Goal: Information Seeking & Learning: Learn about a topic

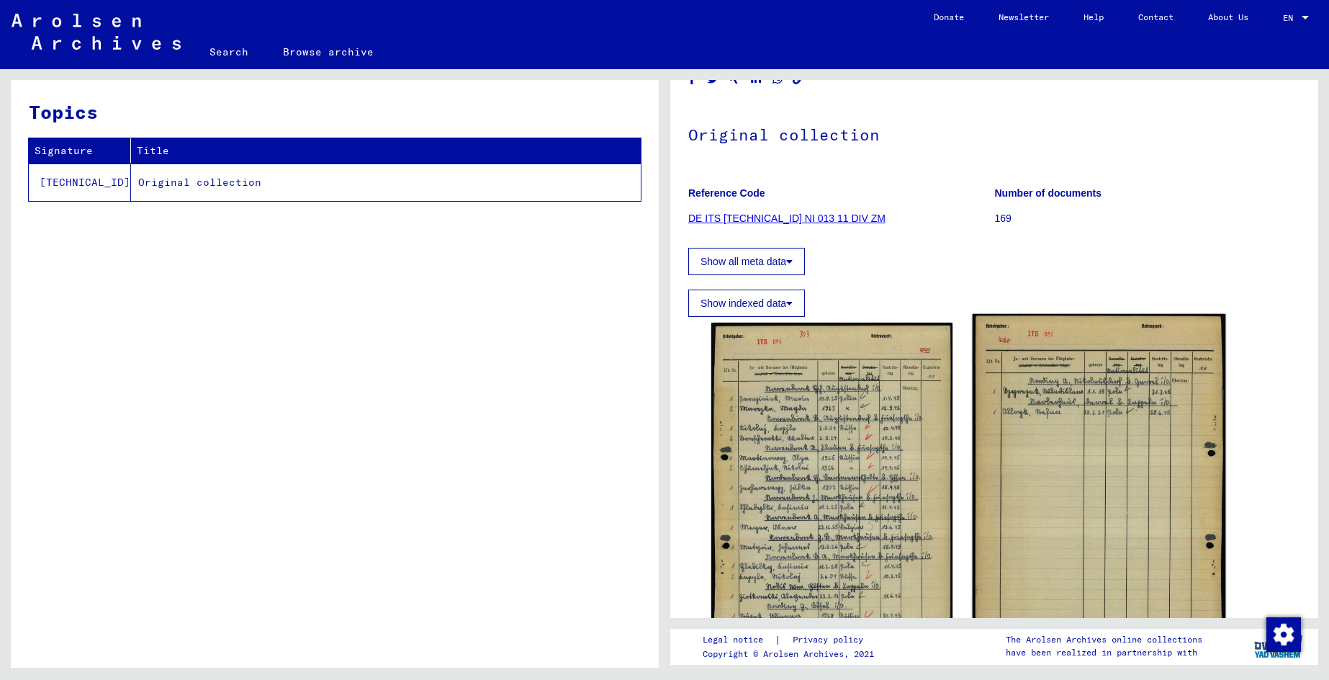
scroll to position [72, 0]
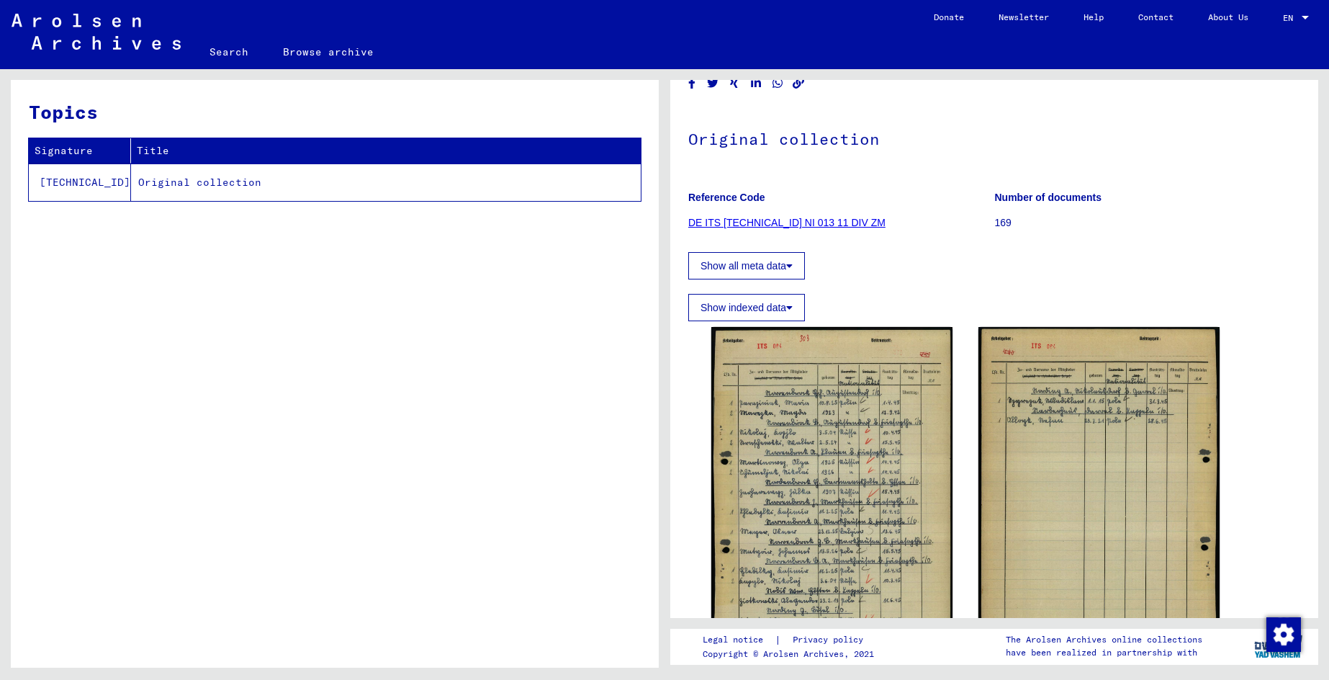
click at [812, 225] on link "DE ITS [TECHNICAL_ID] NI 013 11 DIV ZM" at bounding box center [786, 223] width 197 height 12
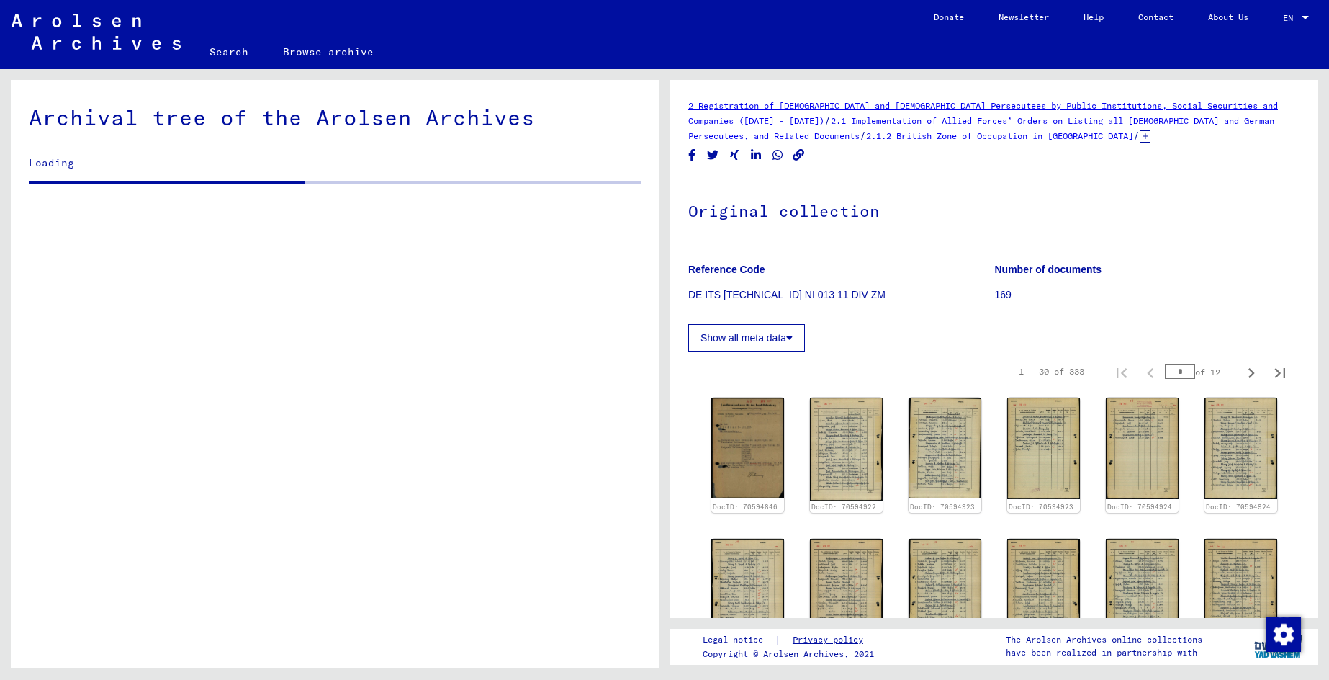
scroll to position [1716, 0]
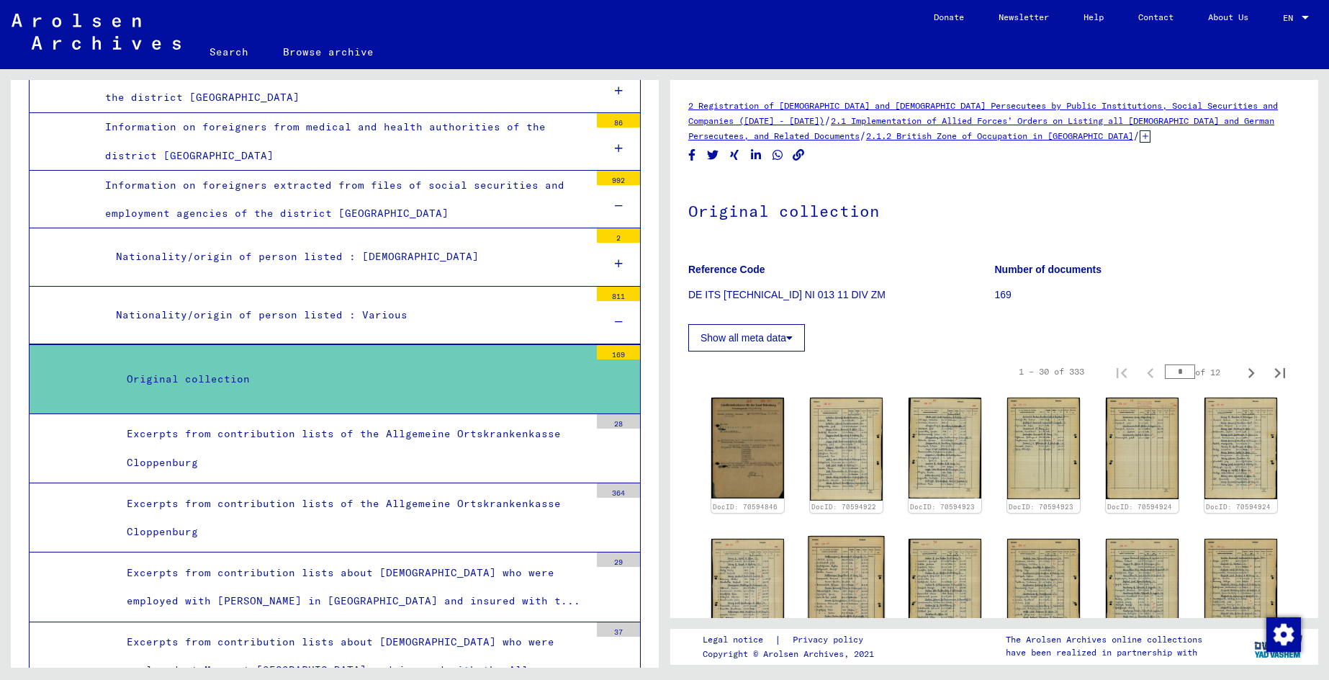
click at [843, 592] on img at bounding box center [846, 590] width 76 height 108
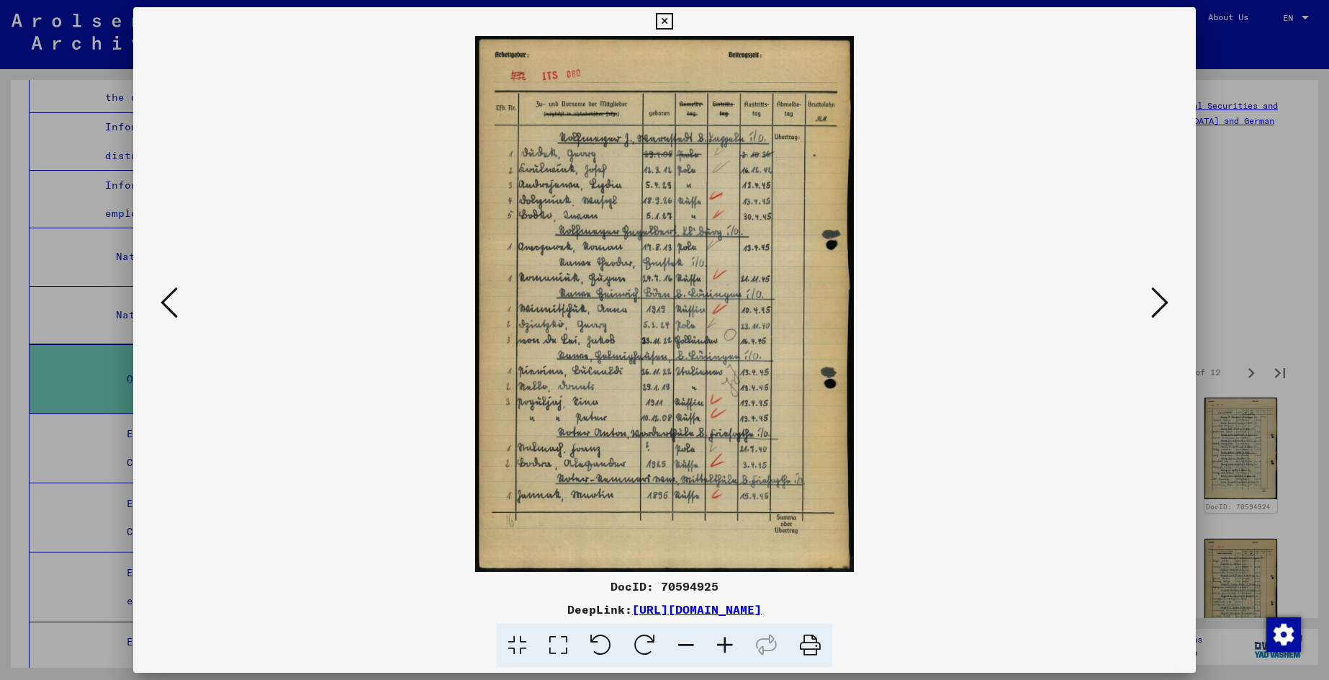
click at [1162, 301] on icon at bounding box center [1159, 302] width 17 height 35
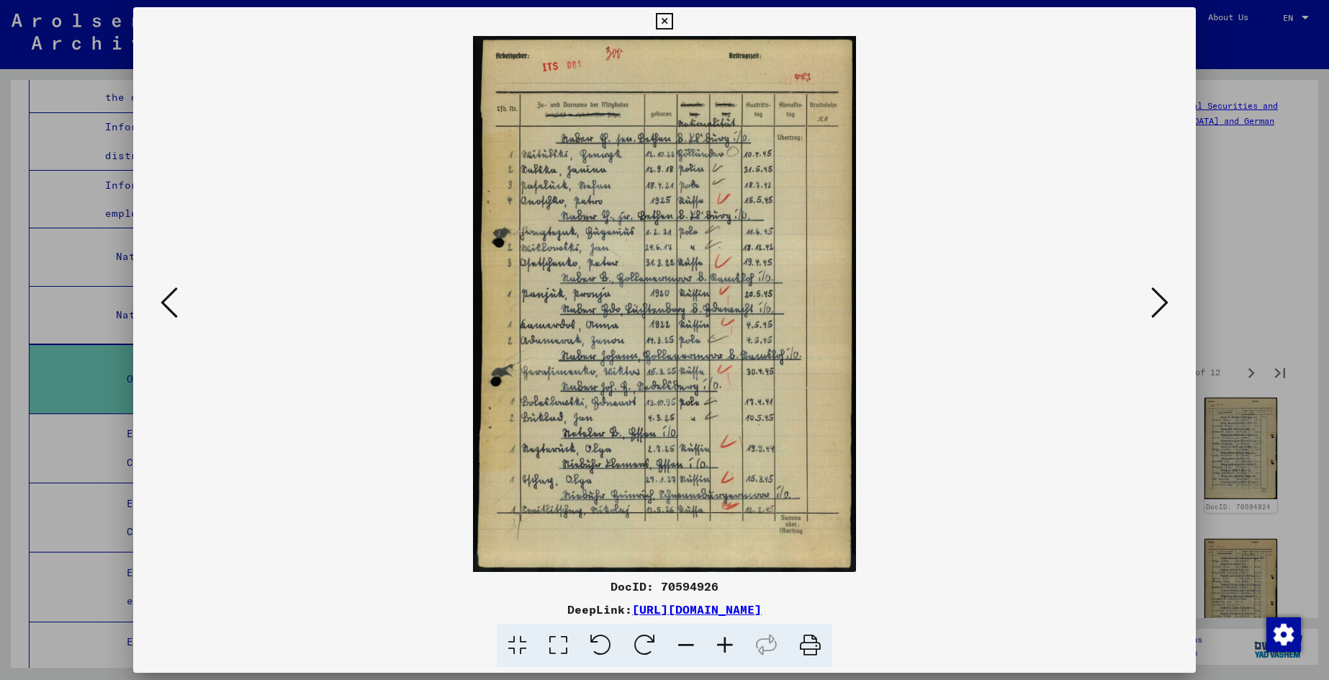
click at [1162, 301] on icon at bounding box center [1159, 302] width 17 height 35
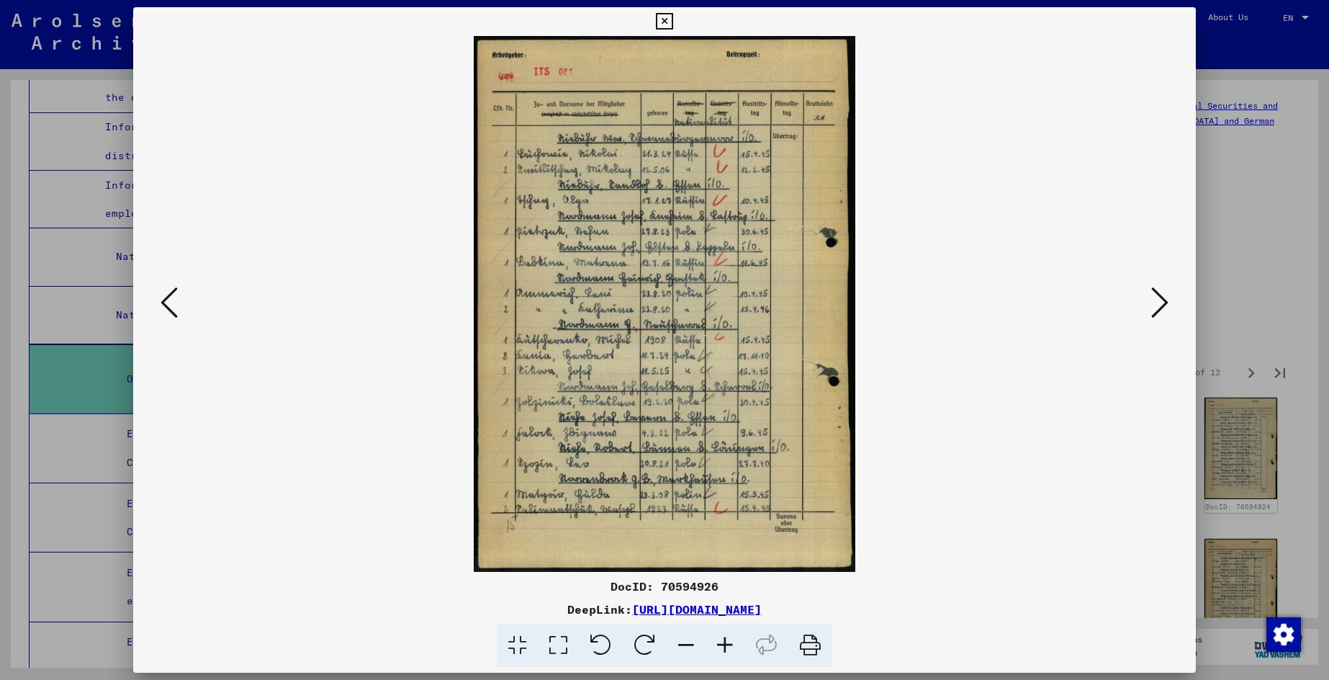
click at [1162, 301] on icon at bounding box center [1159, 302] width 17 height 35
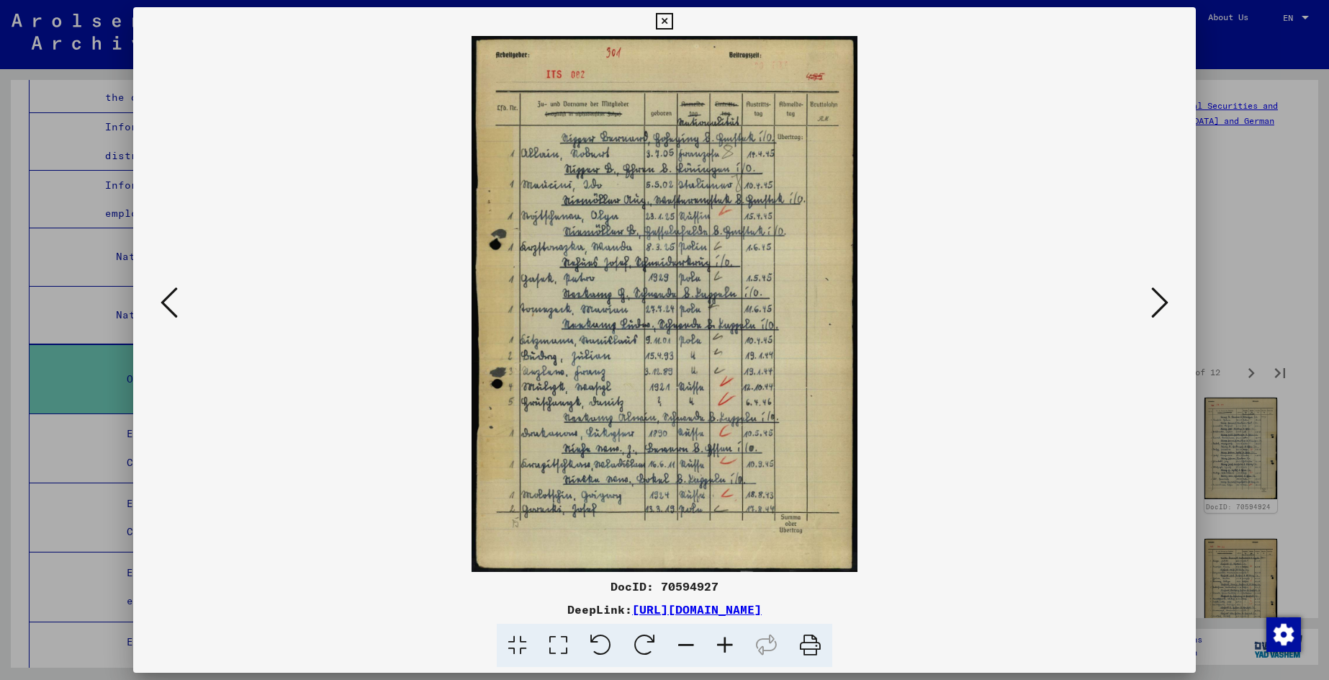
click at [1162, 301] on icon at bounding box center [1159, 302] width 17 height 35
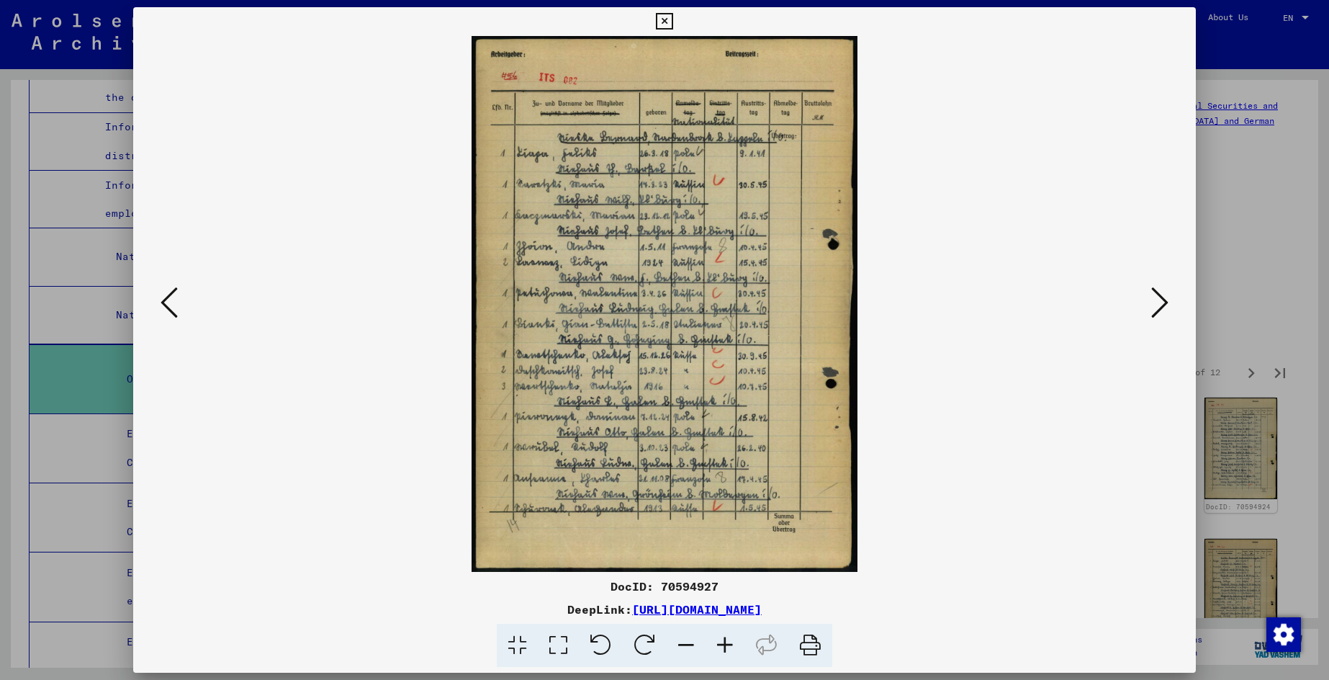
click at [1162, 301] on icon at bounding box center [1159, 302] width 17 height 35
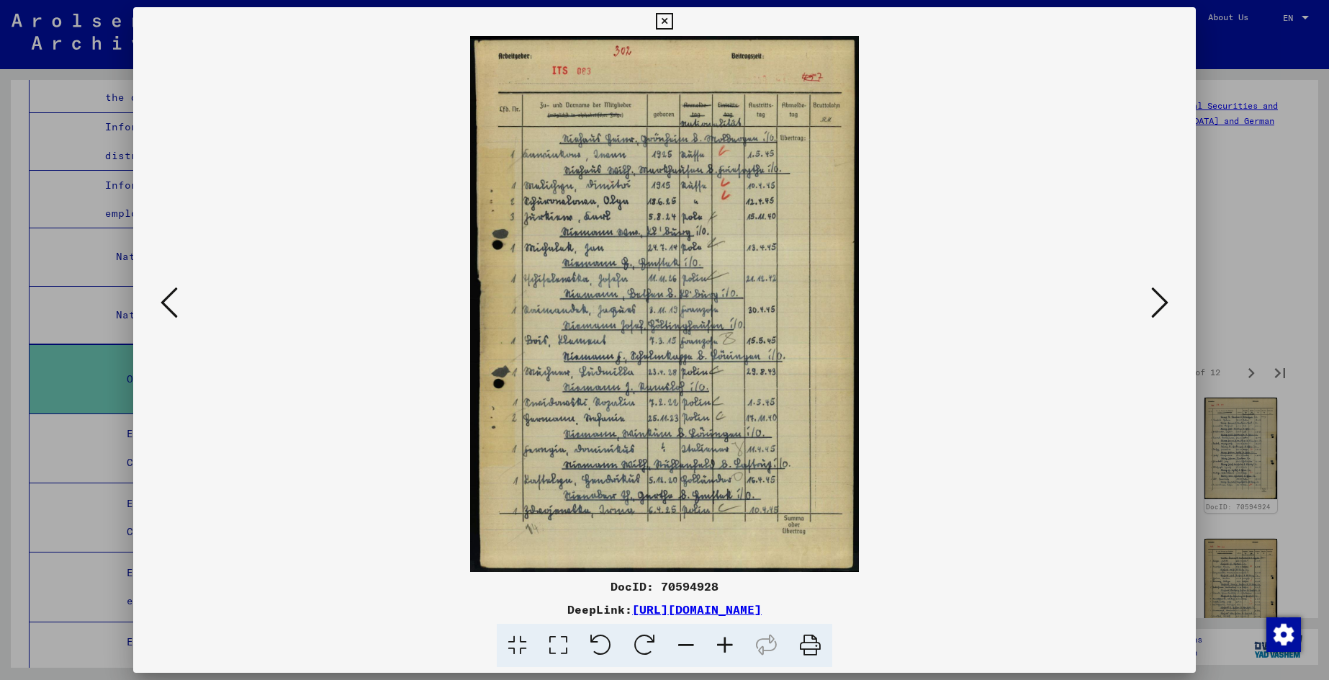
click at [1155, 302] on icon at bounding box center [1159, 302] width 17 height 35
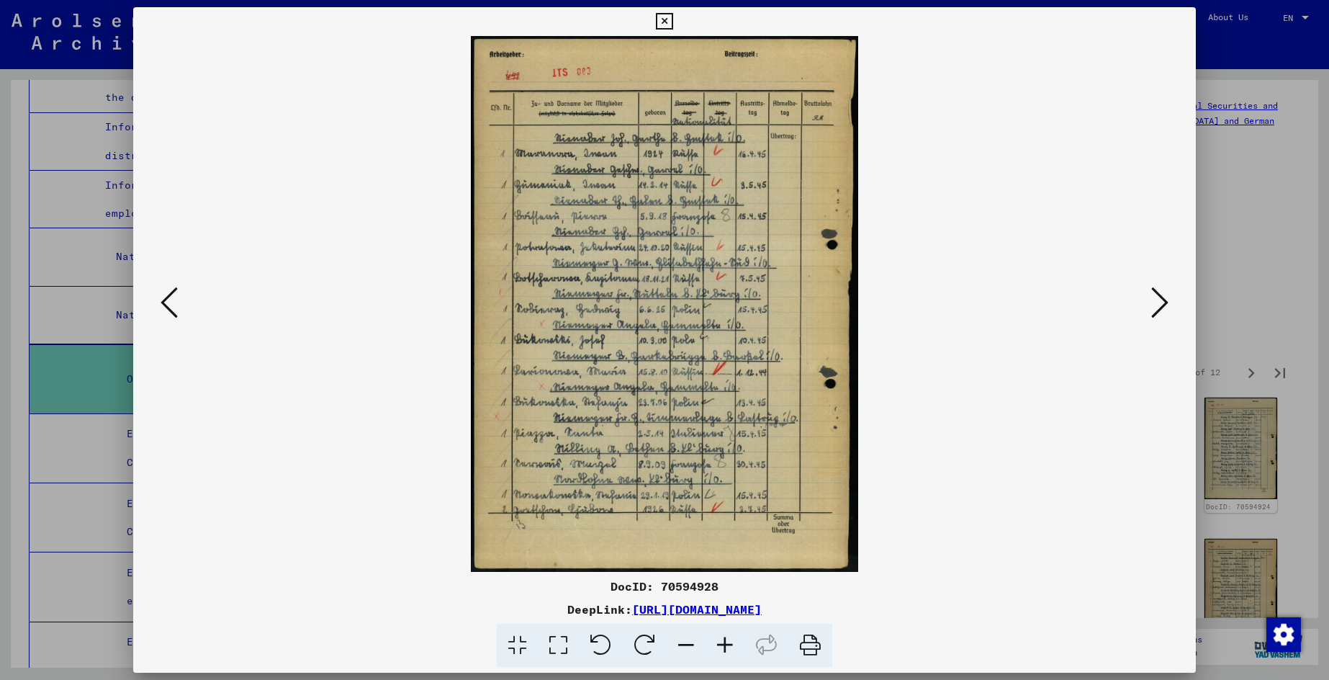
click at [762, 608] on link "[URL][DOMAIN_NAME]" at bounding box center [697, 609] width 130 height 14
click at [762, 610] on link "[URL][DOMAIN_NAME]" at bounding box center [697, 609] width 130 height 14
